Goal: Book appointment/travel/reservation

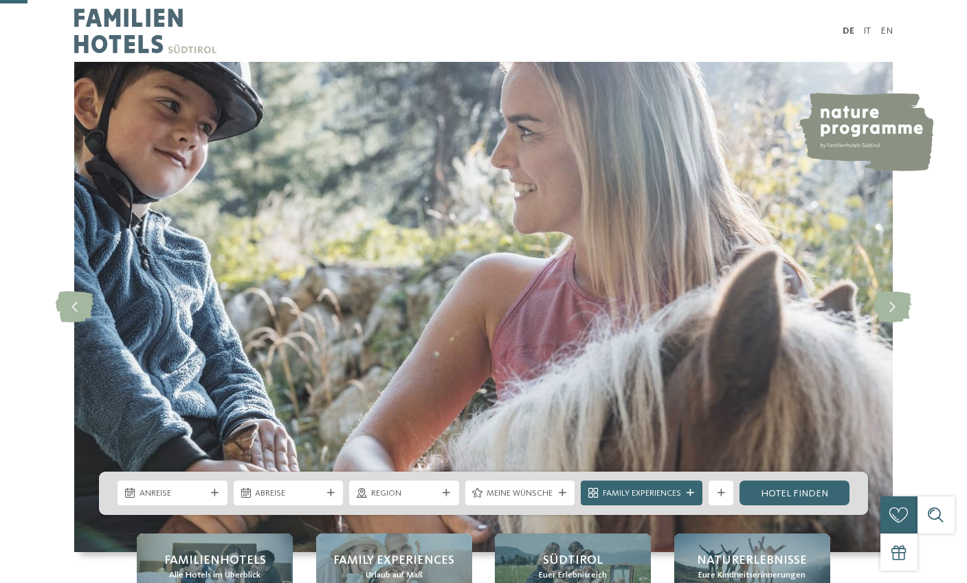
scroll to position [218, 0]
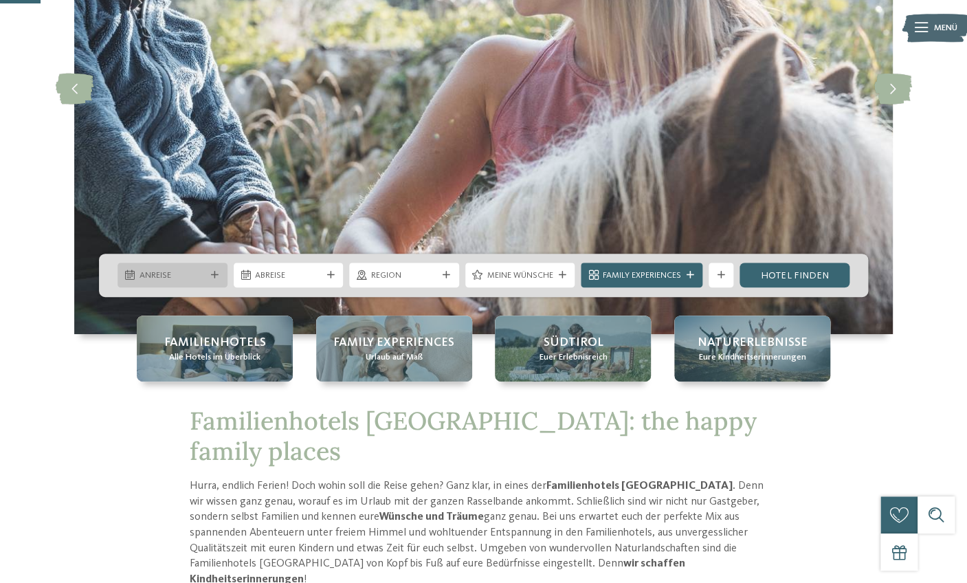
click at [209, 271] on div "Anreise" at bounding box center [173, 275] width 110 height 25
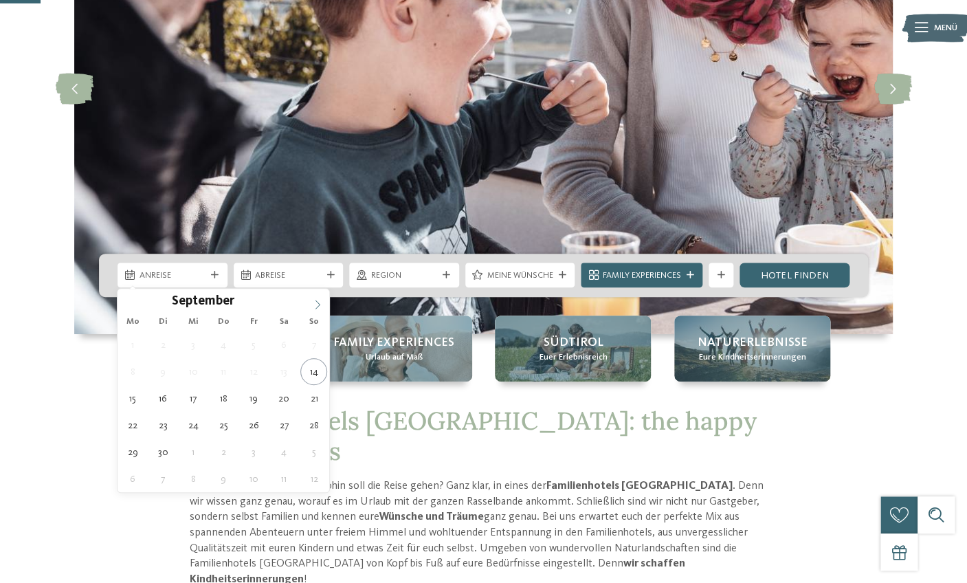
click at [320, 305] on icon at bounding box center [317, 304] width 5 height 9
type div "[DATE]"
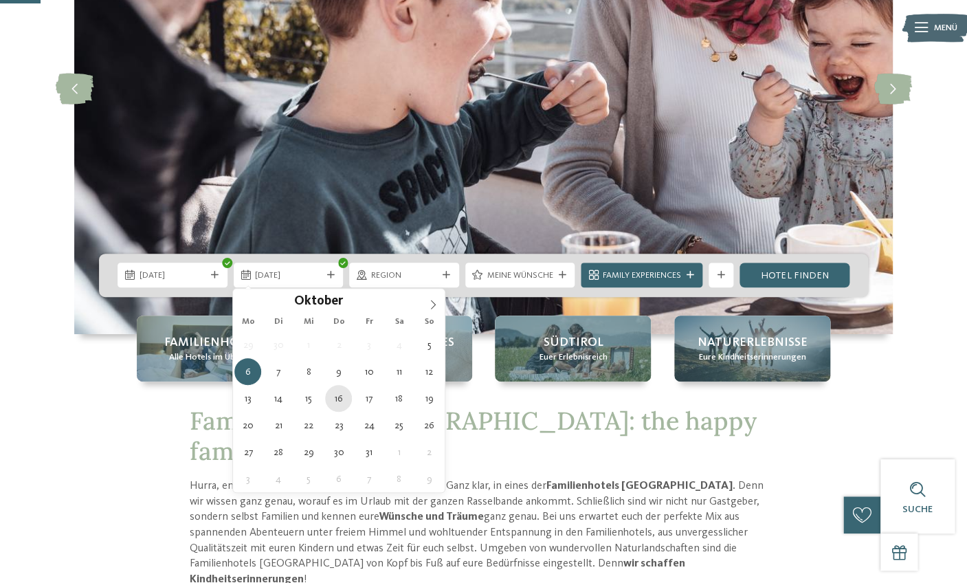
type div "[DATE]"
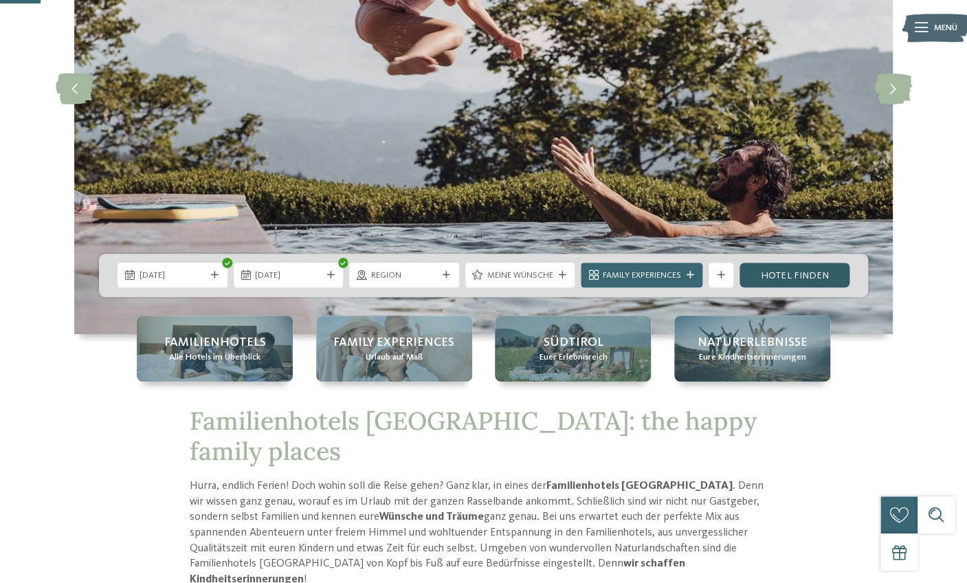
click at [777, 274] on link "Hotel finden" at bounding box center [794, 275] width 110 height 25
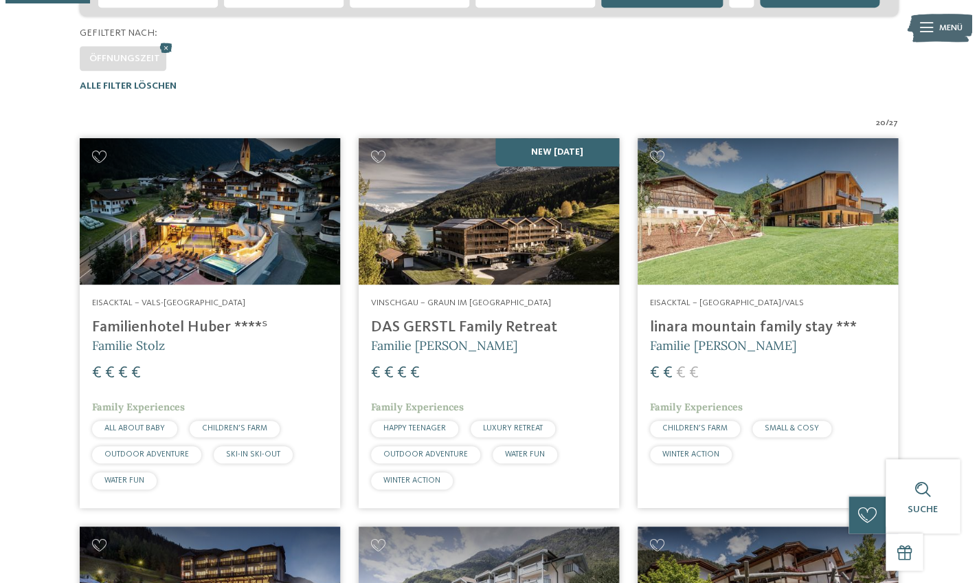
scroll to position [236, 0]
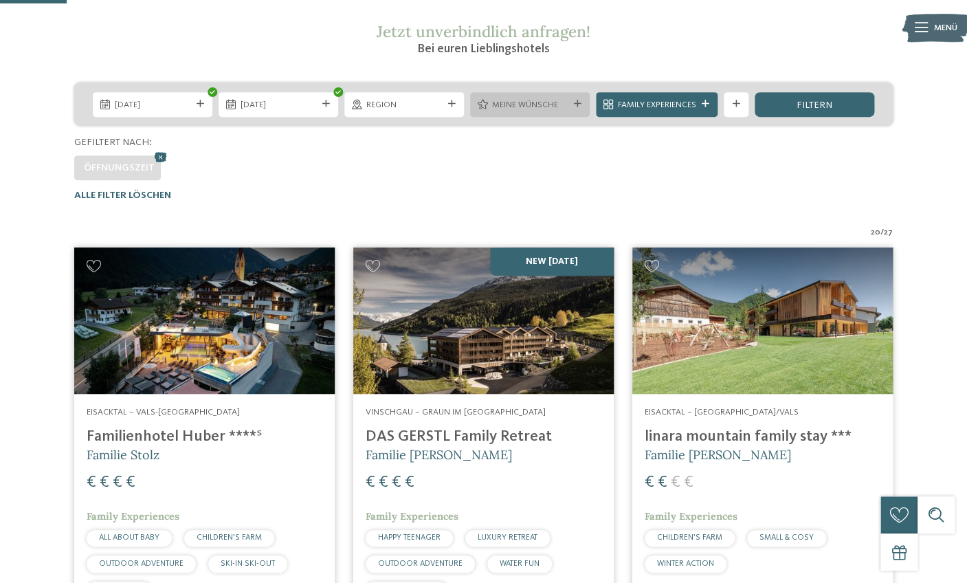
click at [568, 107] on div "Meine Wünsche" at bounding box center [530, 104] width 82 height 13
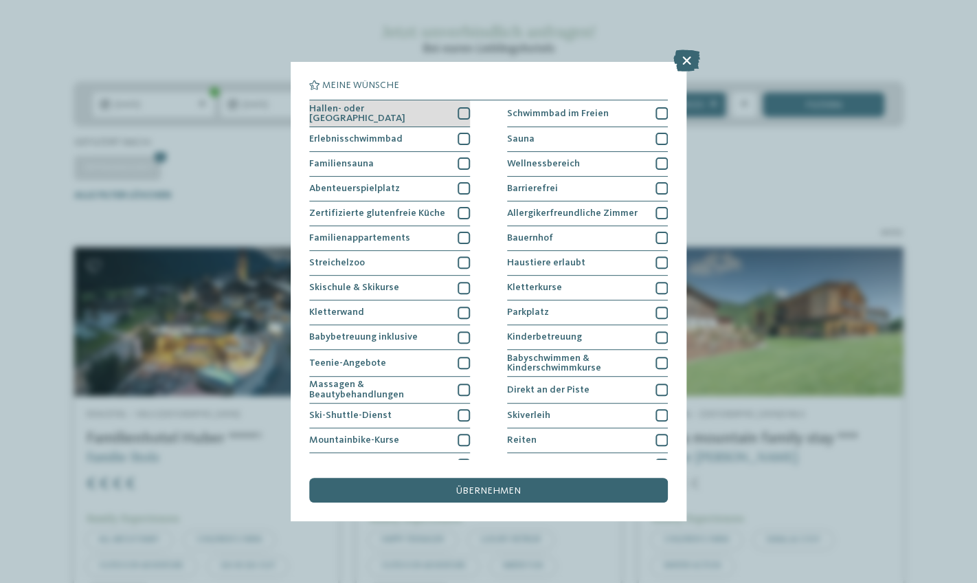
click at [462, 114] on div at bounding box center [464, 113] width 12 height 12
click at [463, 136] on div at bounding box center [464, 139] width 12 height 12
click at [460, 112] on icon at bounding box center [464, 113] width 8 height 8
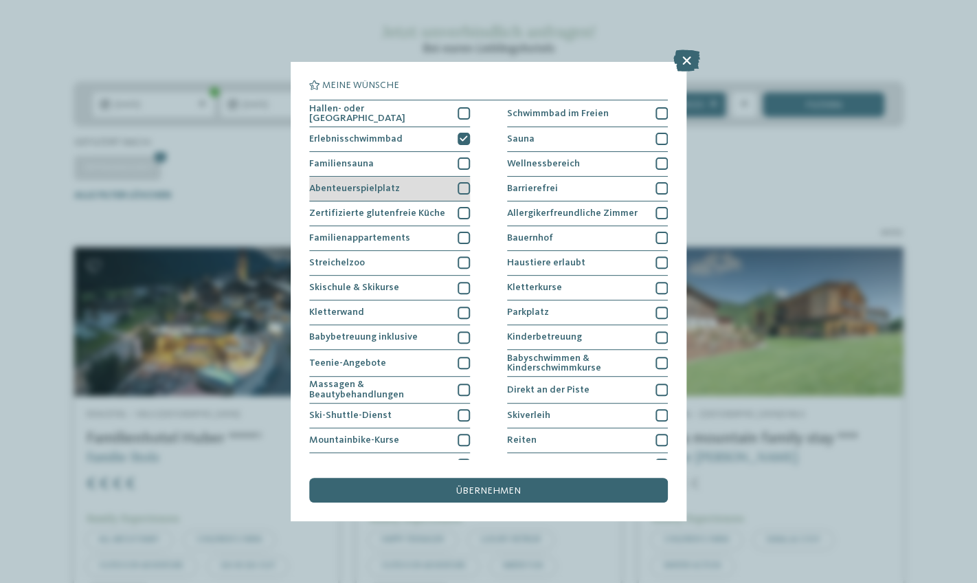
click at [462, 187] on div at bounding box center [464, 188] width 12 height 12
click at [463, 211] on div at bounding box center [464, 213] width 12 height 12
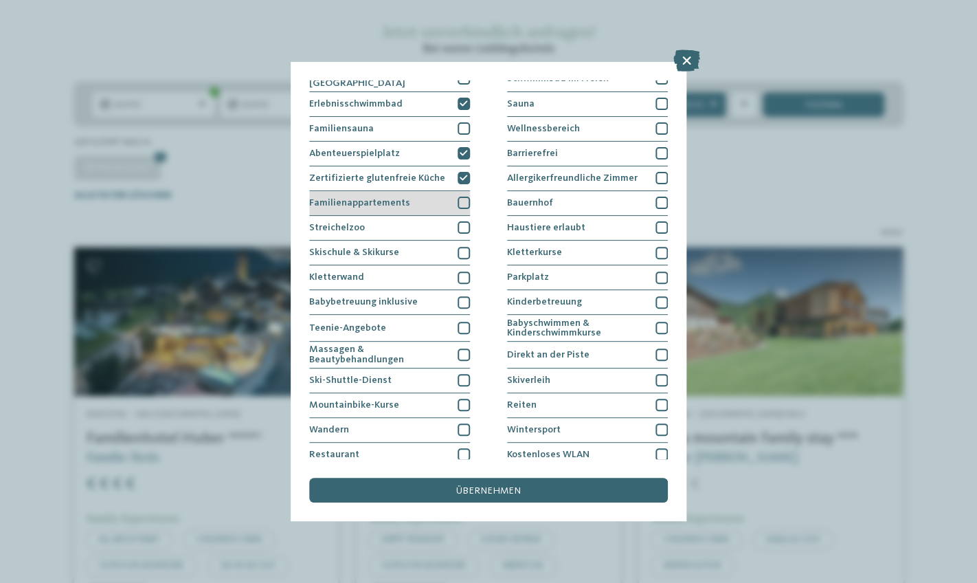
scroll to position [44, 0]
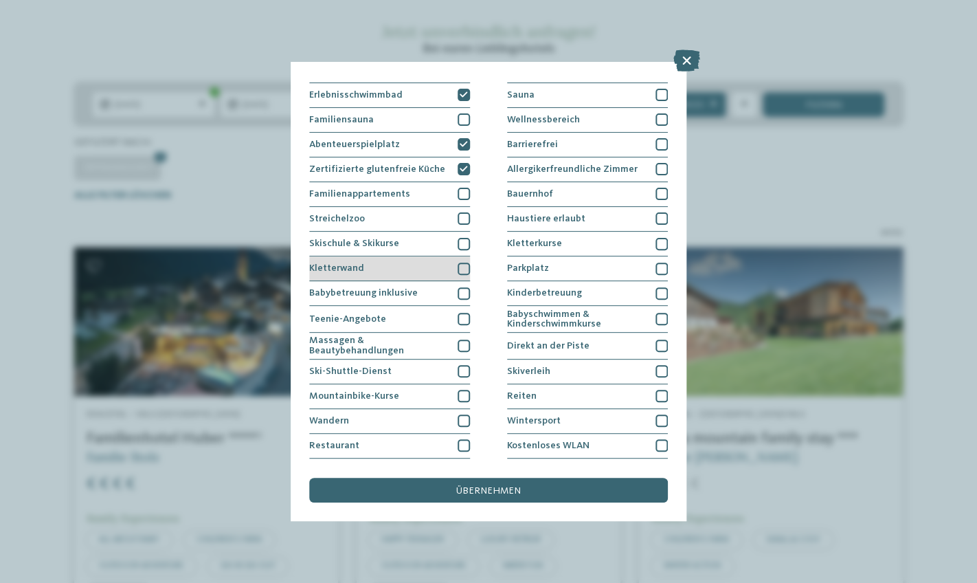
click at [463, 265] on div at bounding box center [464, 269] width 12 height 12
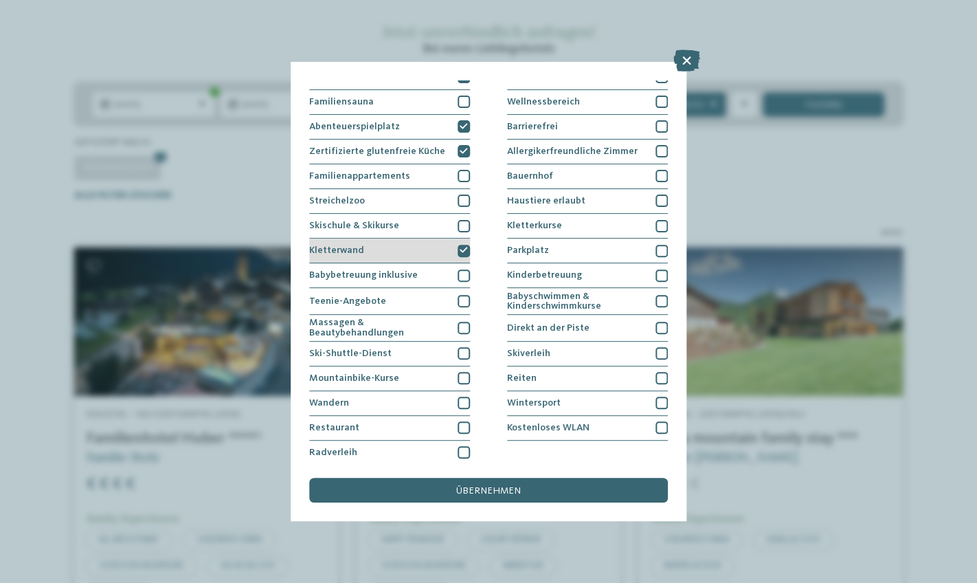
scroll to position [66, 0]
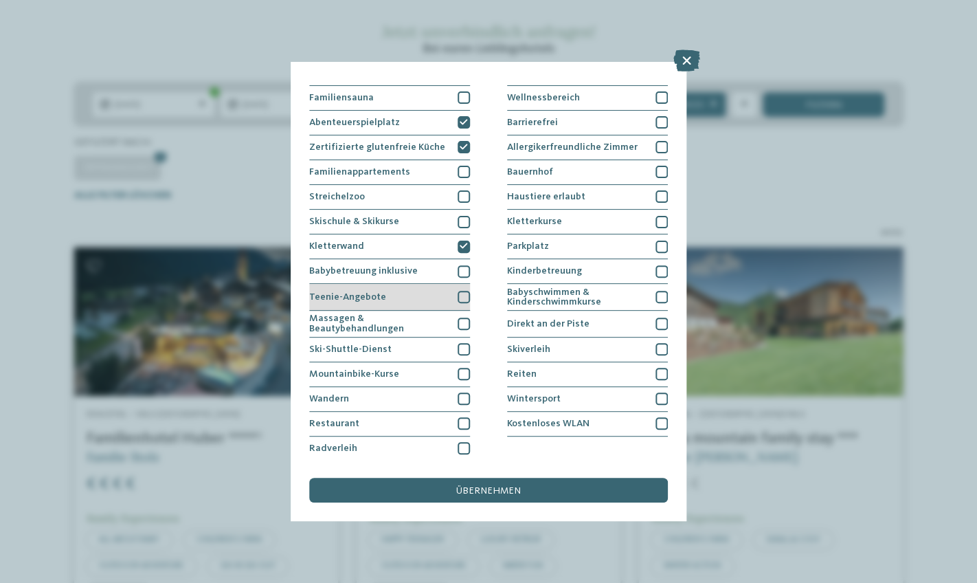
click at [458, 293] on div at bounding box center [464, 297] width 12 height 12
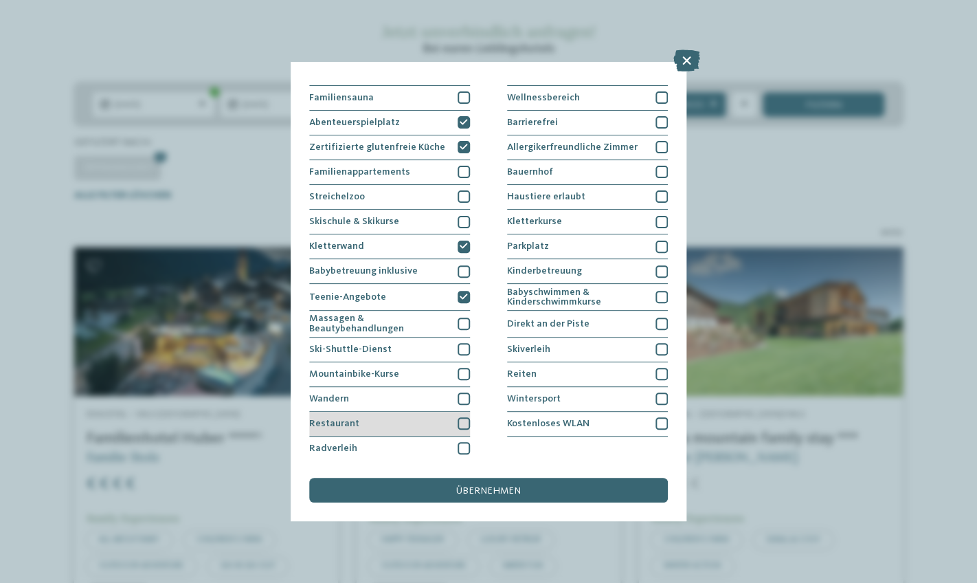
click at [460, 418] on div at bounding box center [464, 423] width 12 height 12
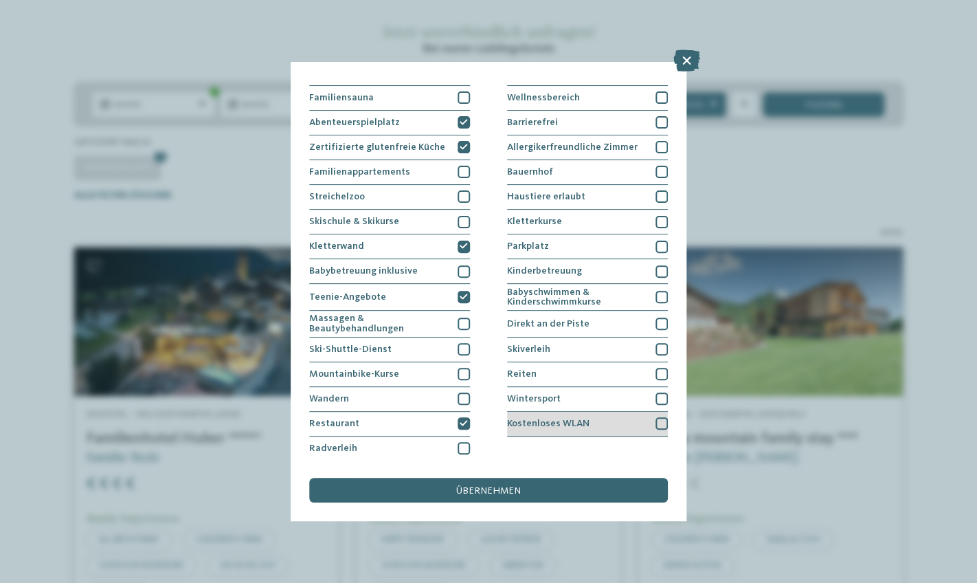
click at [656, 423] on div at bounding box center [662, 423] width 12 height 12
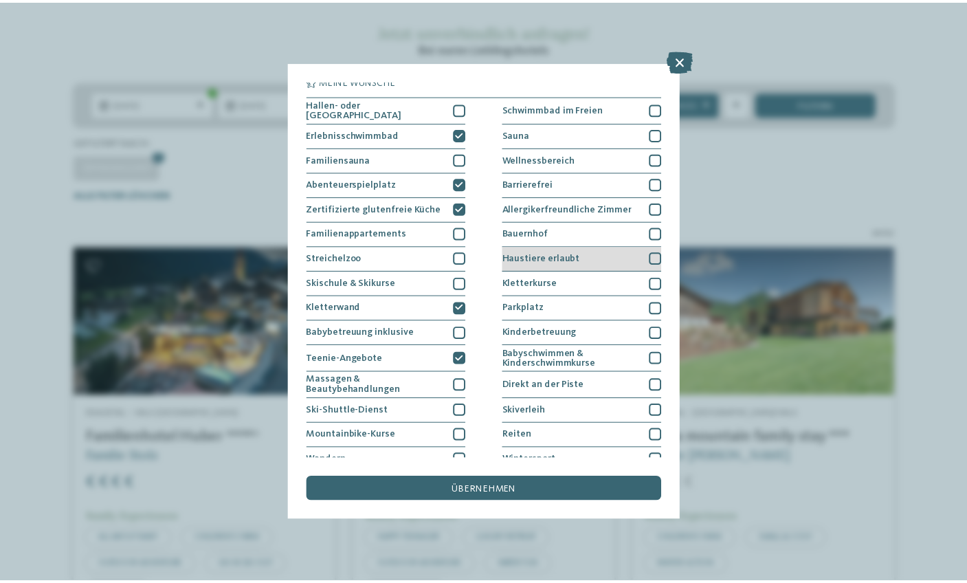
scroll to position [0, 0]
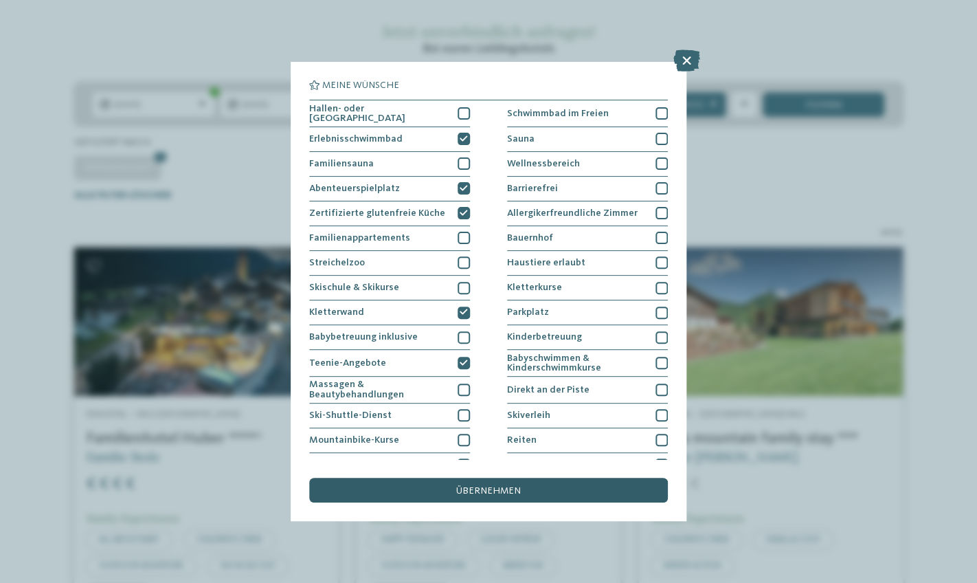
click at [535, 490] on div "übernehmen" at bounding box center [488, 490] width 359 height 25
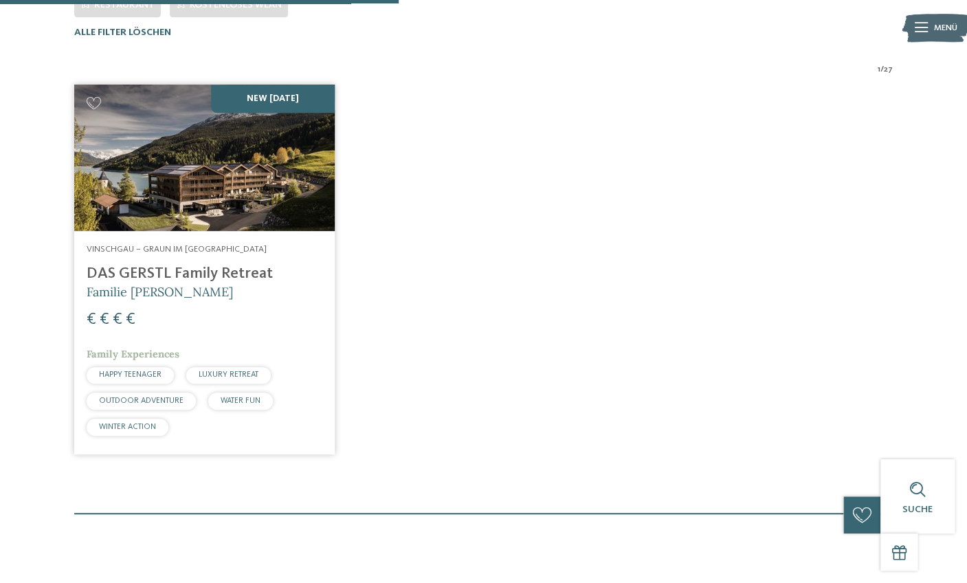
scroll to position [429, 0]
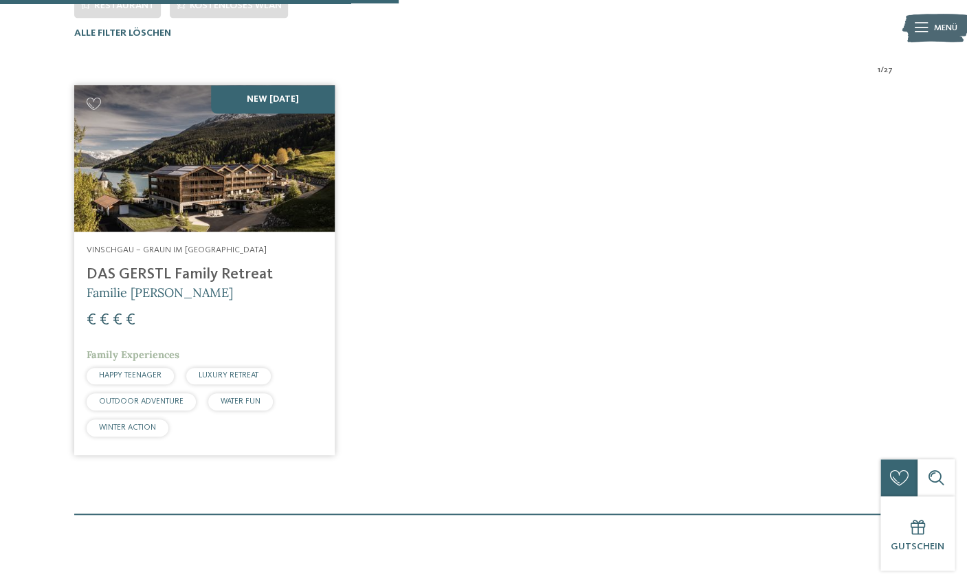
click at [249, 177] on img at bounding box center [204, 158] width 260 height 146
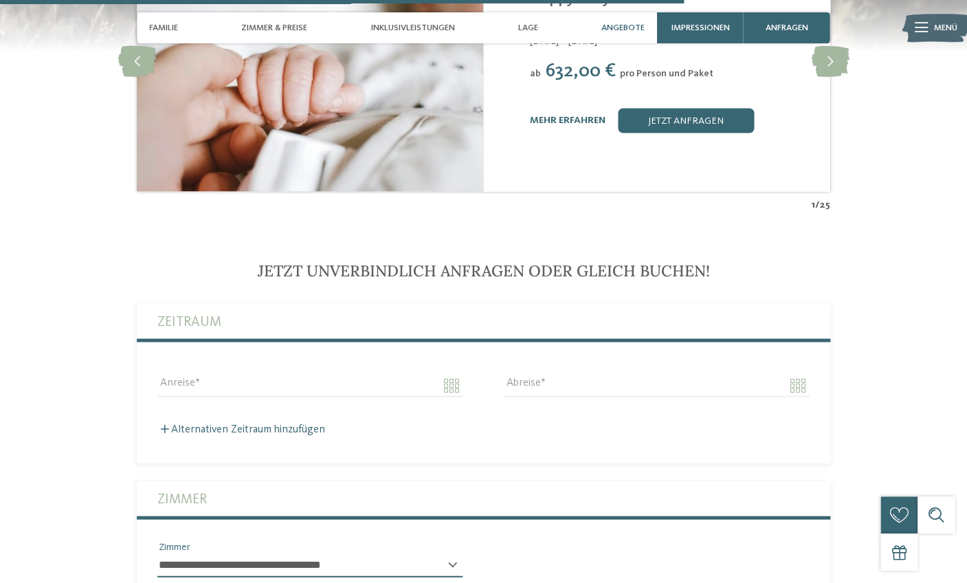
scroll to position [2939, 0]
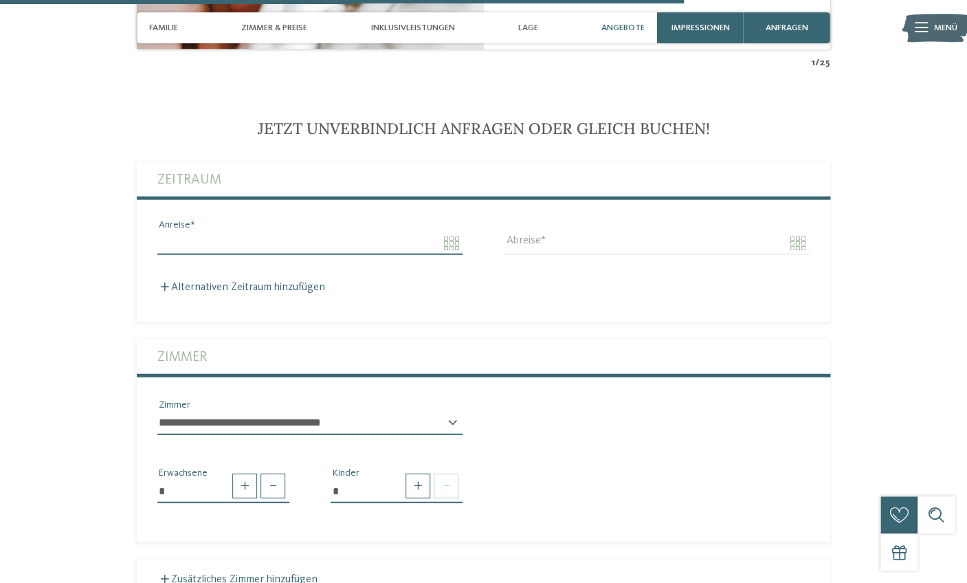
click at [443, 249] on input "Anreise" at bounding box center [309, 243] width 305 height 23
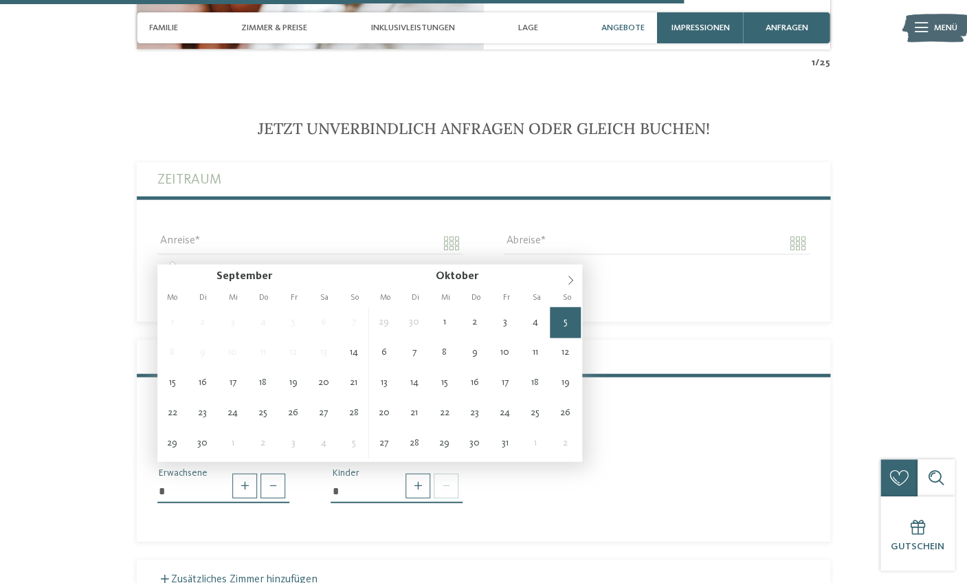
type input "**********"
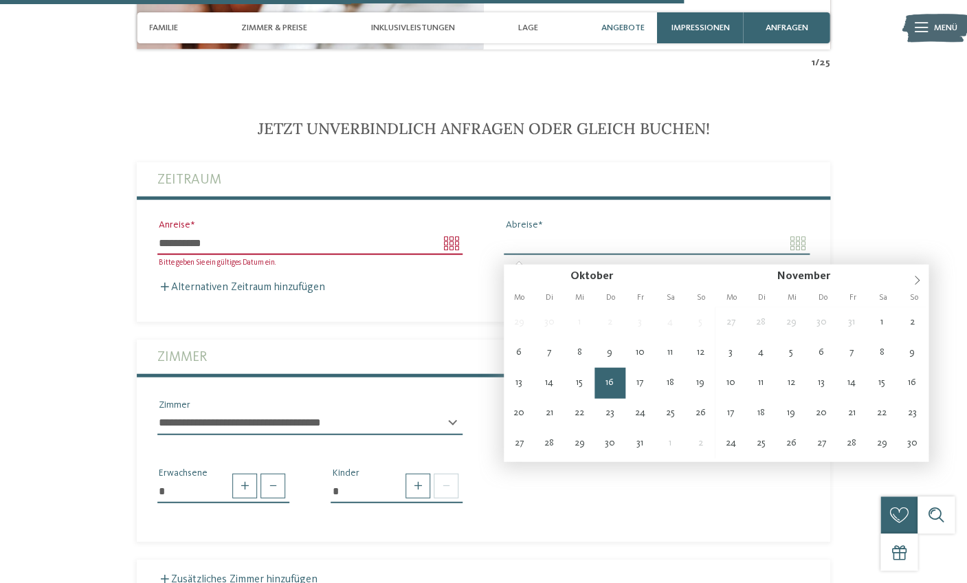
type input "**********"
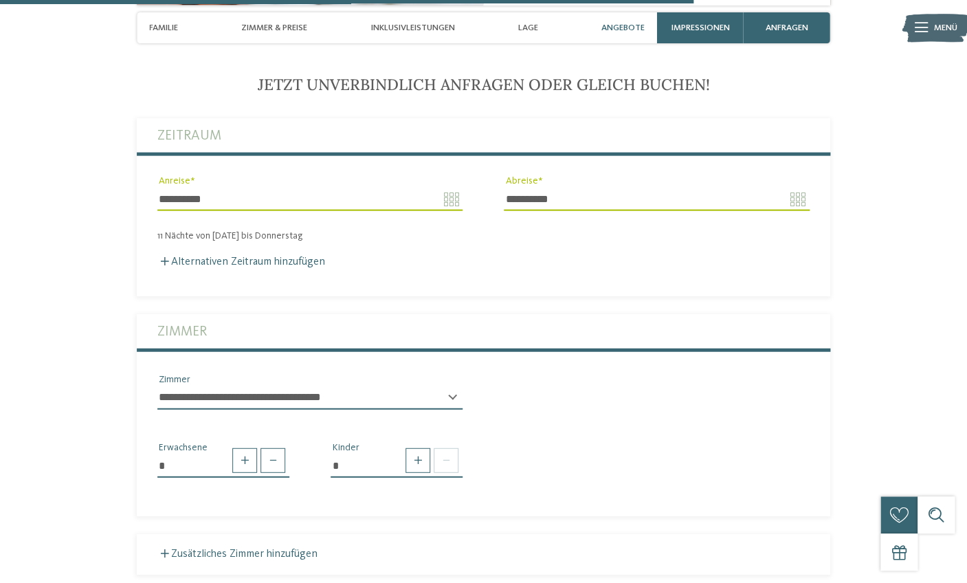
scroll to position [2992, 0]
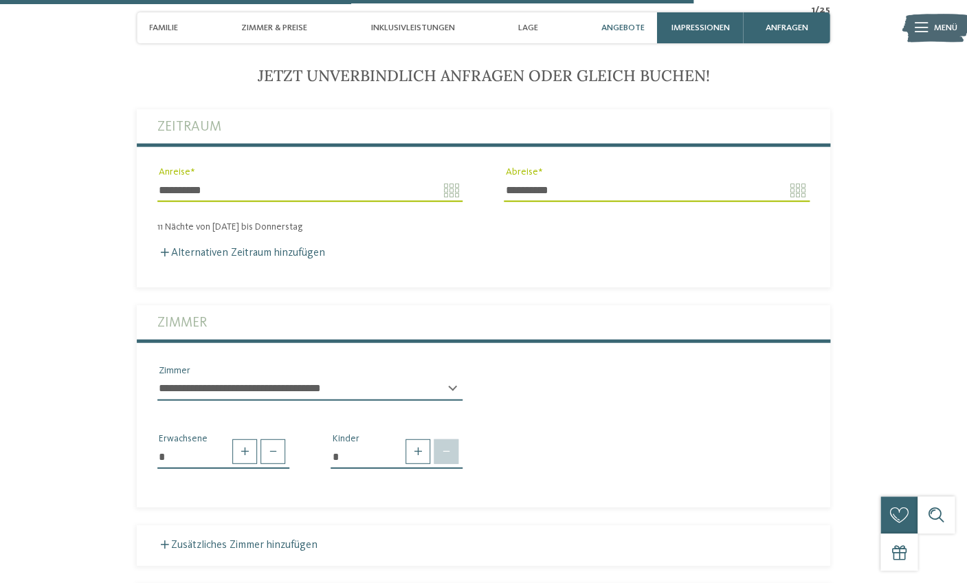
click at [448, 463] on span at bounding box center [446, 451] width 25 height 25
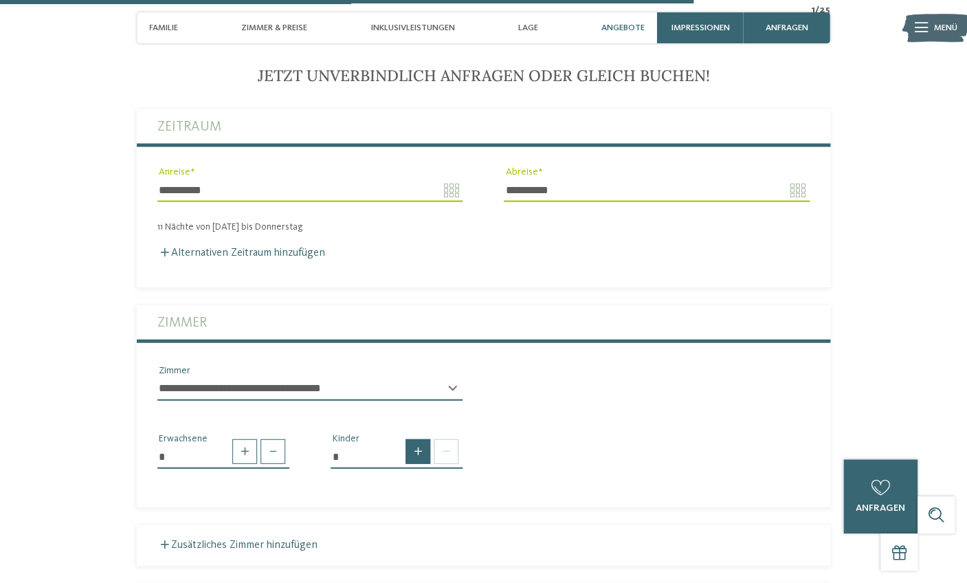
click at [420, 464] on span at bounding box center [417, 451] width 25 height 25
type input "*"
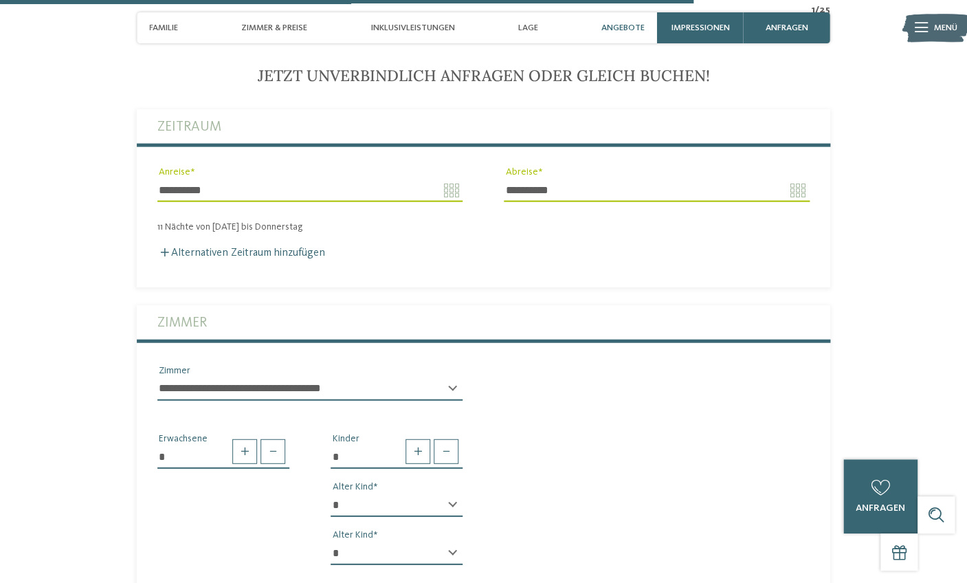
scroll to position [3159, 0]
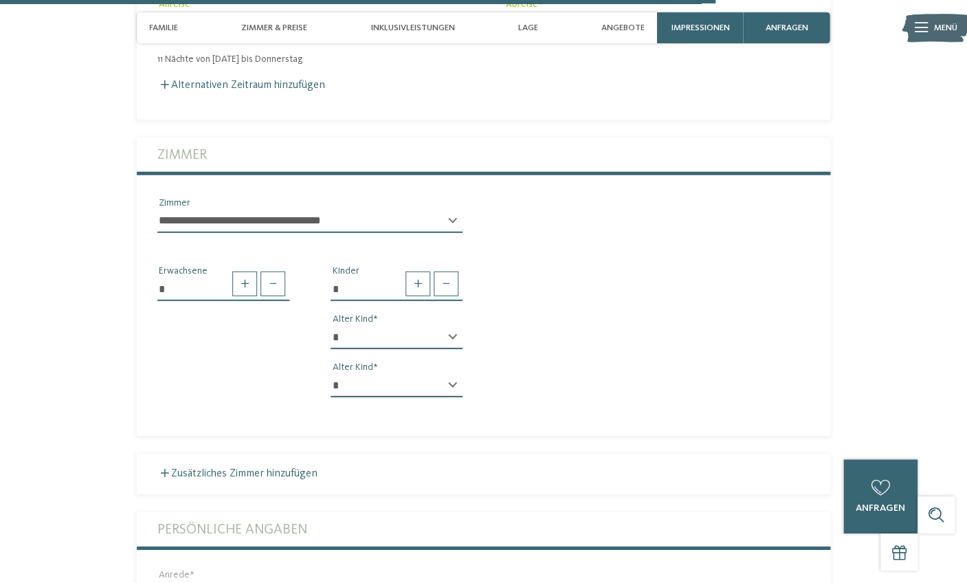
click at [454, 346] on div "* * * * * * * * * * * ** ** ** ** ** ** ** ** Alter Kind" at bounding box center [397, 343] width 132 height 34
click at [331, 326] on select "* * * * * * * * * * * ** ** ** ** ** ** ** **" at bounding box center [397, 337] width 132 height 23
select select "*"
click option "*" at bounding box center [0, 0] width 0 height 0
click at [331, 374] on select "* * * * * * * * * * * ** ** ** ** ** ** ** **" at bounding box center [397, 385] width 132 height 23
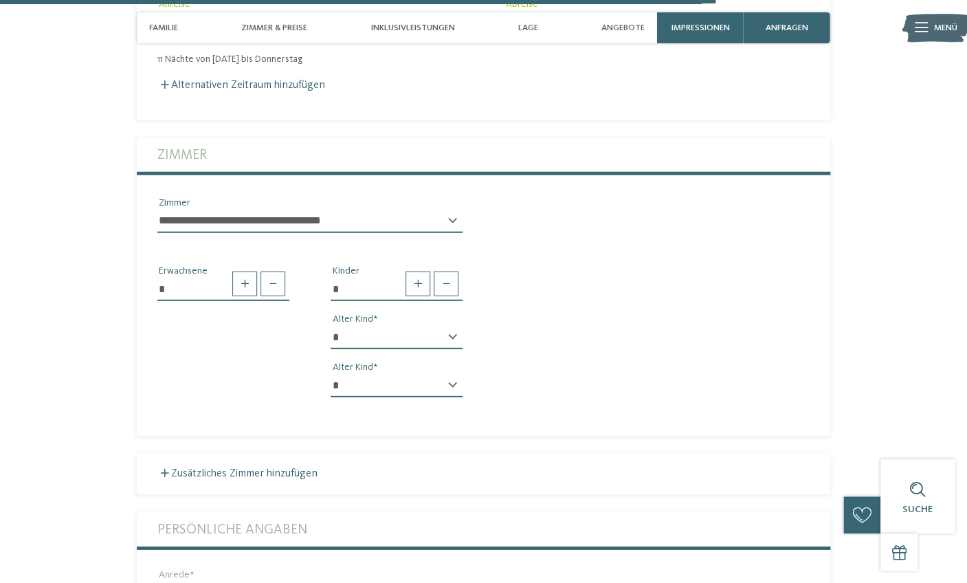
select select "*"
click option "*" at bounding box center [0, 0] width 0 height 0
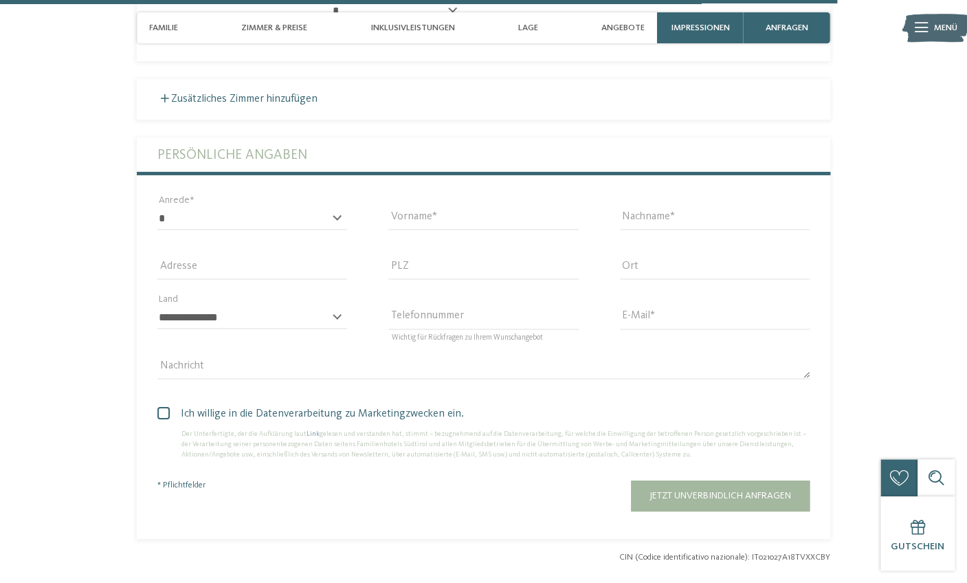
scroll to position [3766, 0]
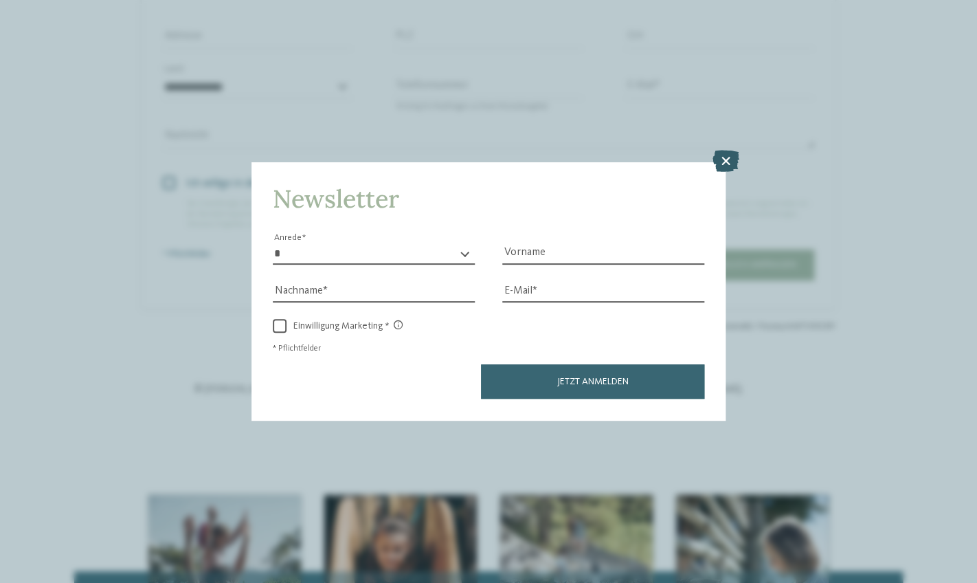
click at [732, 159] on icon at bounding box center [726, 162] width 27 height 22
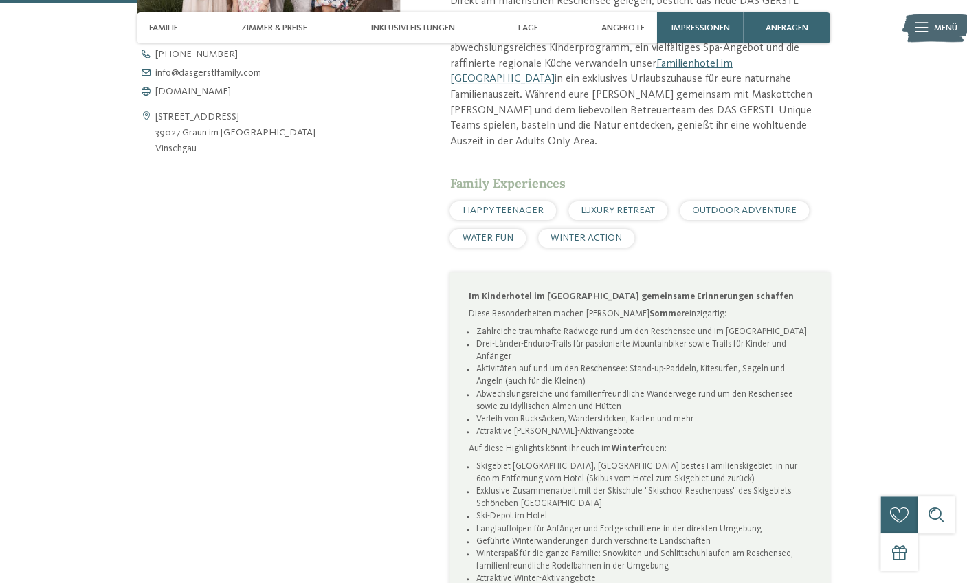
scroll to position [0, 0]
